Goal: Task Accomplishment & Management: Use online tool/utility

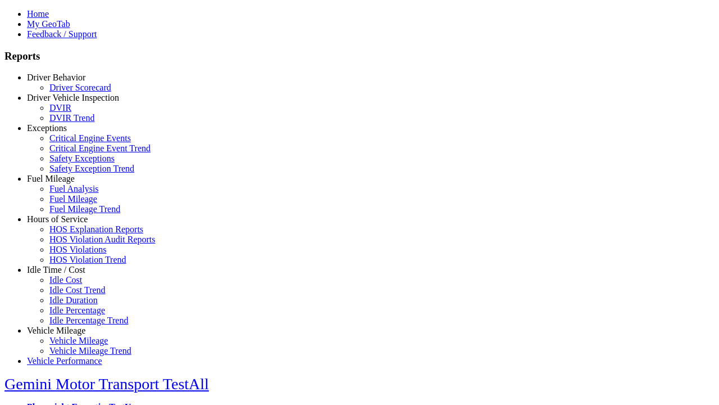
click at [65, 274] on link "Idle Time / Cost" at bounding box center [56, 270] width 58 height 10
click at [73, 294] on link "Idle Cost Trend" at bounding box center [77, 290] width 56 height 10
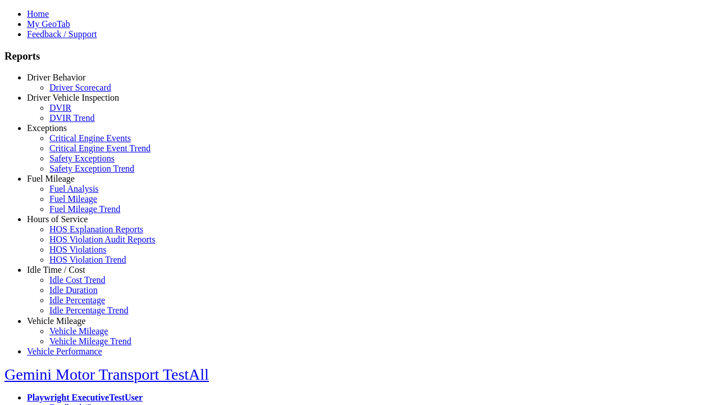
scroll to position [2, 0]
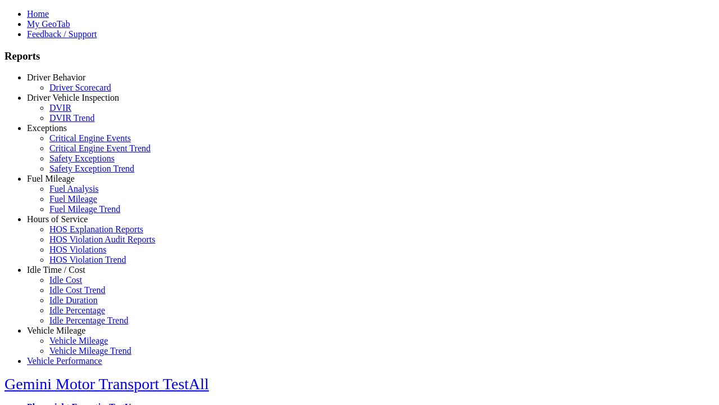
type input "*********"
